Goal: Communication & Community: Answer question/provide support

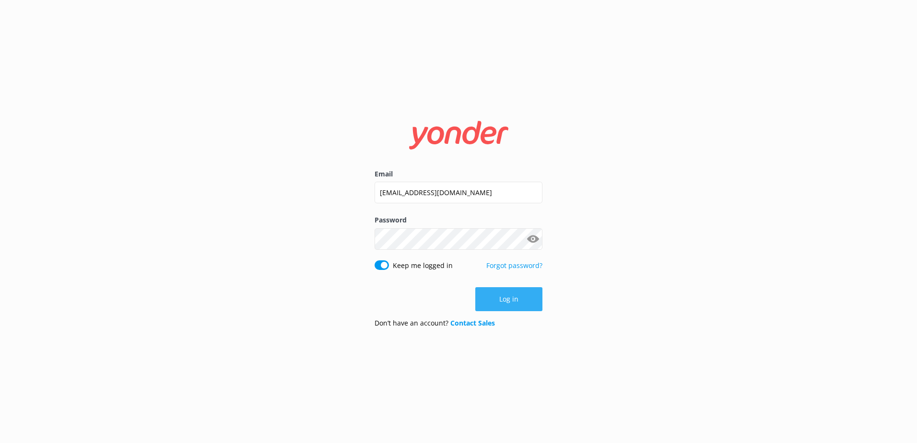
click at [521, 300] on button "Log in" at bounding box center [508, 299] width 67 height 24
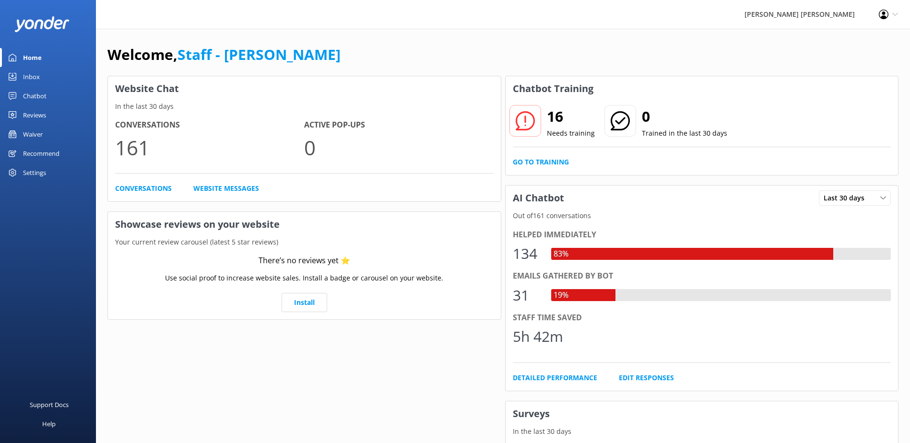
click at [24, 135] on div "Waiver" at bounding box center [33, 134] width 20 height 19
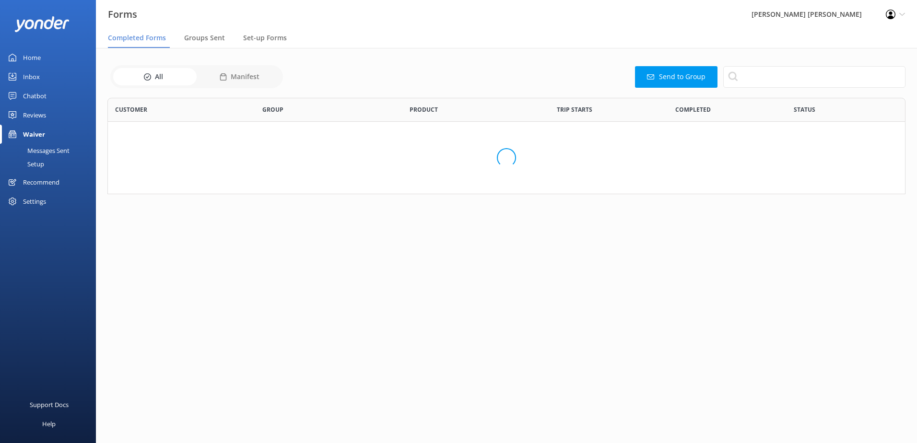
scroll to position [257, 791]
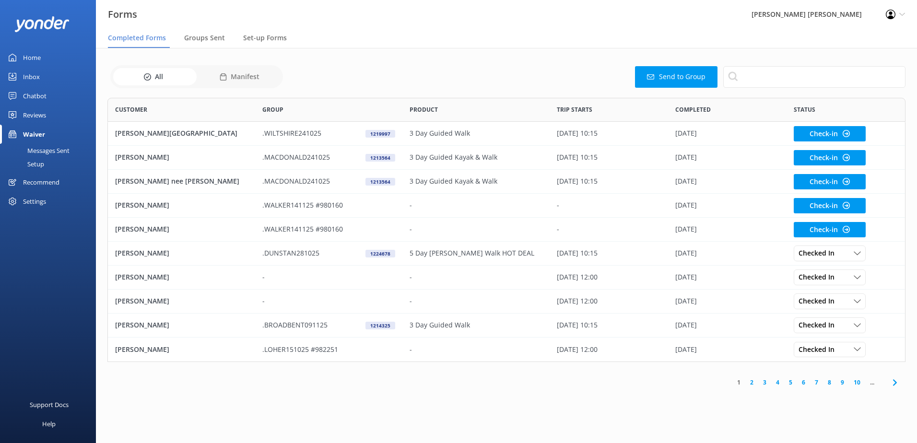
click at [35, 98] on div "Chatbot" at bounding box center [35, 95] width 24 height 19
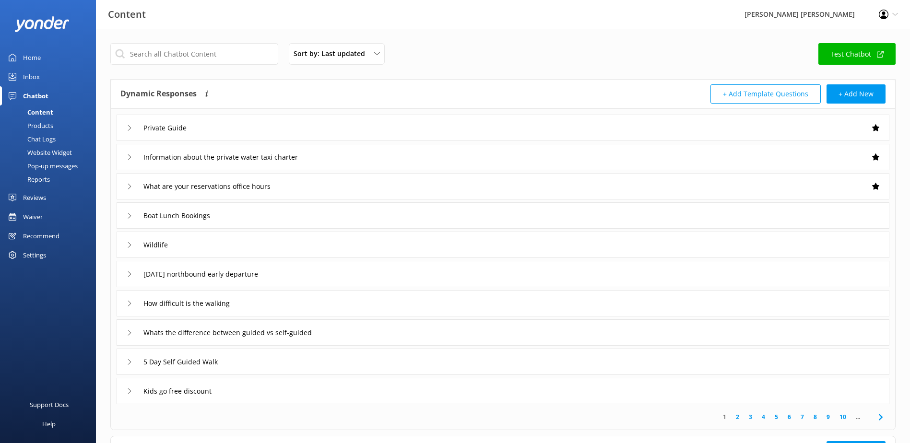
click at [37, 77] on div "Inbox" at bounding box center [31, 76] width 17 height 19
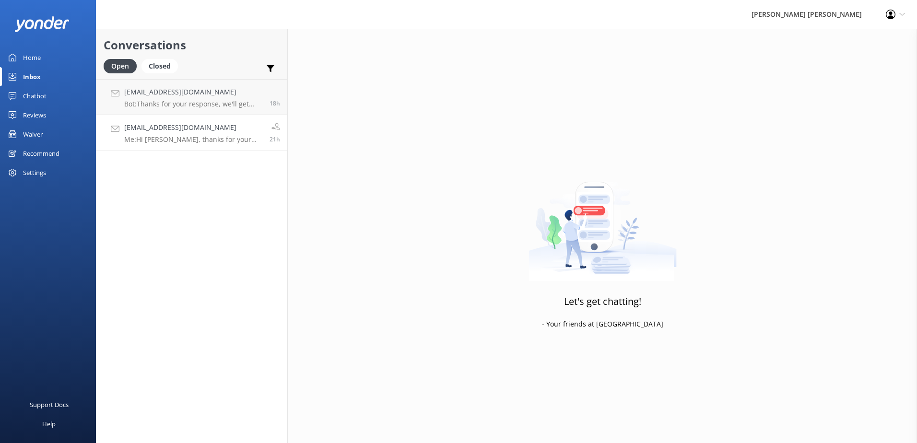
click at [183, 133] on div "[EMAIL_ADDRESS][DOMAIN_NAME] Me: Hi [PERSON_NAME], thanks for your inquiry. I a…" at bounding box center [193, 132] width 138 height 21
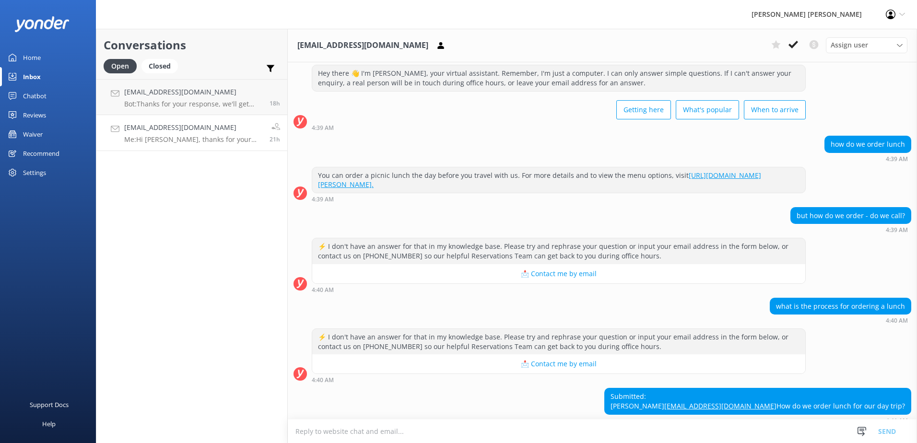
scroll to position [388, 0]
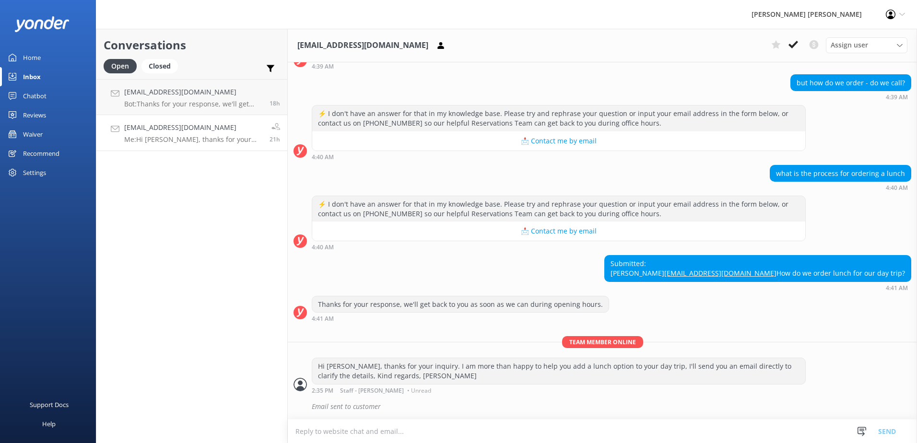
click at [217, 132] on h4 "[EMAIL_ADDRESS][DOMAIN_NAME]" at bounding box center [193, 127] width 138 height 11
click at [793, 46] on use at bounding box center [794, 45] width 10 height 8
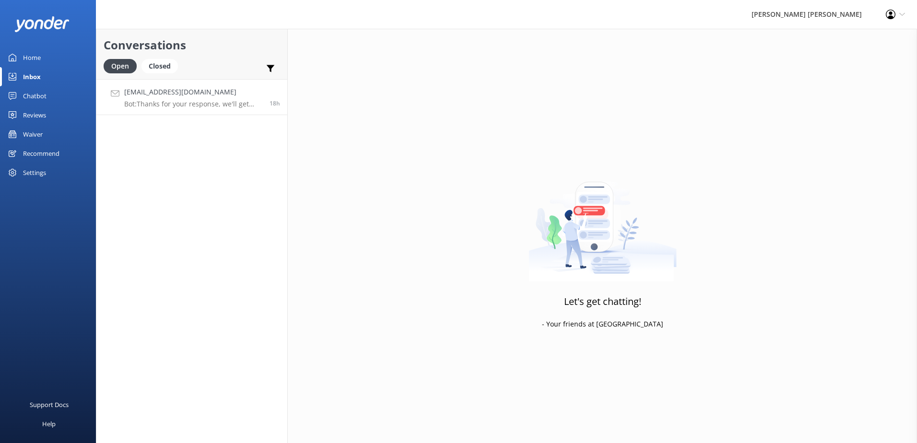
click at [202, 104] on p "Bot: Thanks for your response, we'll get back to you as soon as we can during o…" at bounding box center [193, 104] width 138 height 9
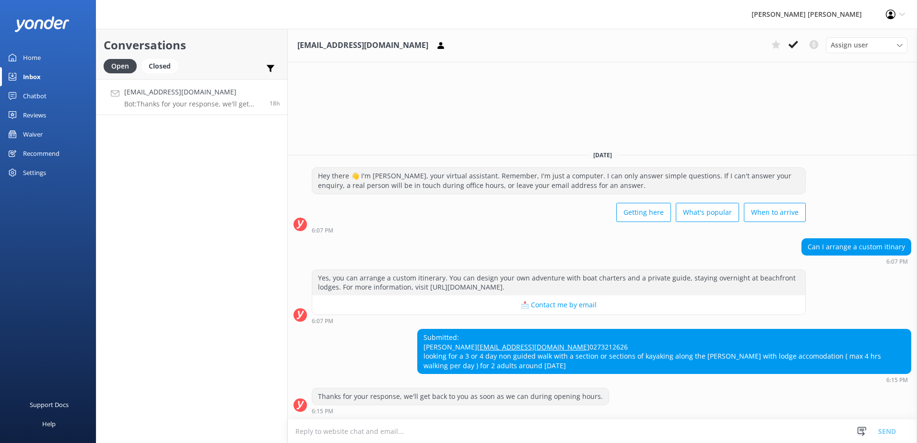
click at [549, 364] on div "Submitted: [PERSON_NAME] [EMAIL_ADDRESS][DOMAIN_NAME] 0273212626 looking for a …" at bounding box center [664, 352] width 493 height 44
click at [550, 373] on div "Submitted: [PERSON_NAME] [EMAIL_ADDRESS][DOMAIN_NAME] 0273212626 looking for a …" at bounding box center [664, 352] width 493 height 44
click at [549, 364] on div "Submitted: [PERSON_NAME] [EMAIL_ADDRESS][DOMAIN_NAME] 0273212626 looking for a …" at bounding box center [664, 352] width 493 height 44
click at [566, 333] on div "Submitted: [PERSON_NAME] [EMAIL_ADDRESS][DOMAIN_NAME] 0273212626 looking for a …" at bounding box center [664, 352] width 493 height 44
drag, startPoint x: 548, startPoint y: 366, endPoint x: 419, endPoint y: 318, distance: 138.0
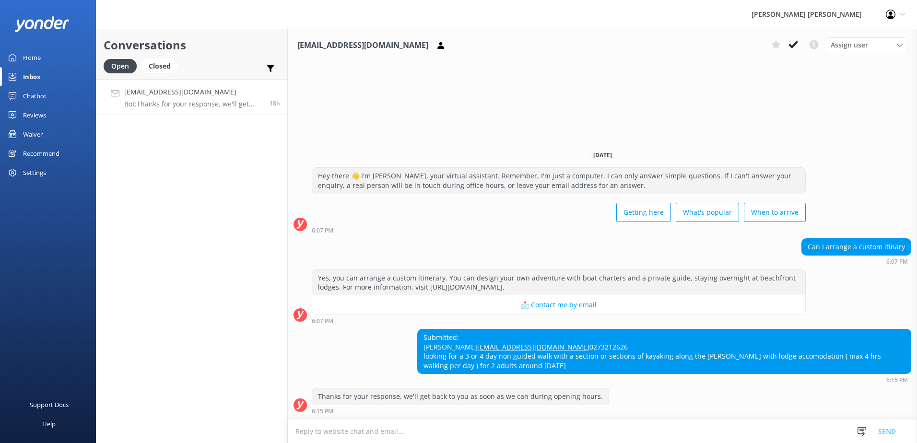
click at [419, 330] on div "Submitted: [PERSON_NAME] [EMAIL_ADDRESS][DOMAIN_NAME] 0273212626 looking for a …" at bounding box center [664, 352] width 493 height 44
copy div "Submitted: [PERSON_NAME] [EMAIL_ADDRESS][DOMAIN_NAME] 0273212626 looking for a …"
